Goal: Navigation & Orientation: Find specific page/section

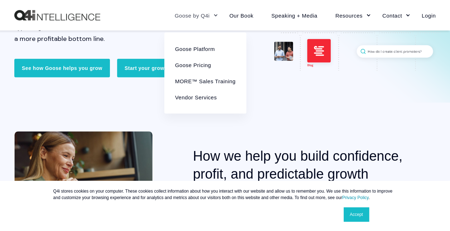
scroll to position [179, 0]
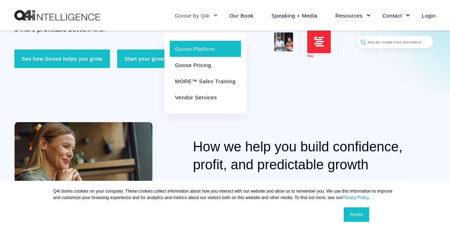
click at [198, 50] on link "Goose Platform" at bounding box center [205, 48] width 71 height 16
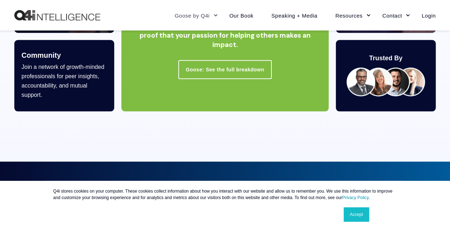
scroll to position [680, 0]
